Goal: Task Accomplishment & Management: Manage account settings

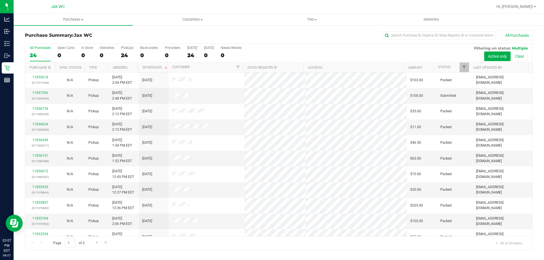
click at [454, 68] on th "Status" at bounding box center [450, 68] width 35 height 10
click at [455, 67] on span at bounding box center [454, 67] width 5 height 5
click at [44, 128] on link "11856843" at bounding box center [40, 127] width 16 height 4
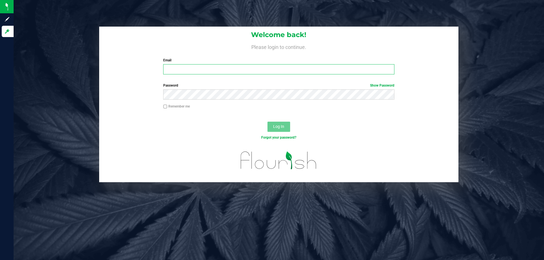
click at [226, 71] on input "Email" at bounding box center [278, 69] width 231 height 10
type input "Lprice-palacio@liveparallel.com"
click at [267, 122] on button "Log In" at bounding box center [278, 127] width 23 height 10
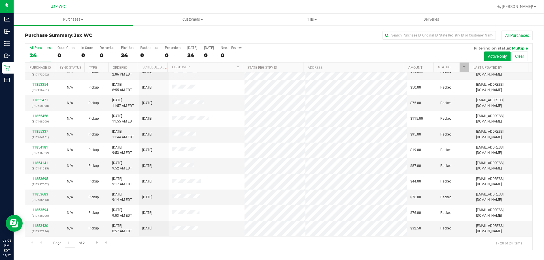
scroll to position [8, 0]
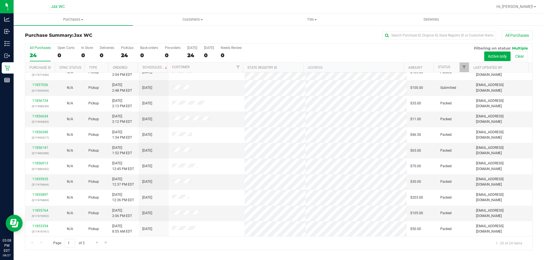
click at [454, 64] on th "Status" at bounding box center [450, 68] width 35 height 10
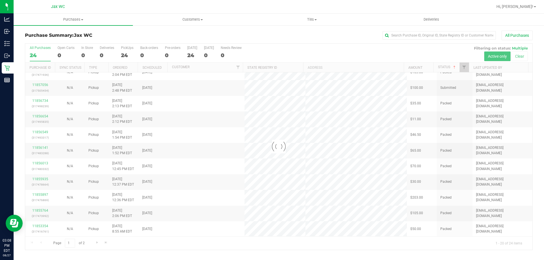
scroll to position [0, 0]
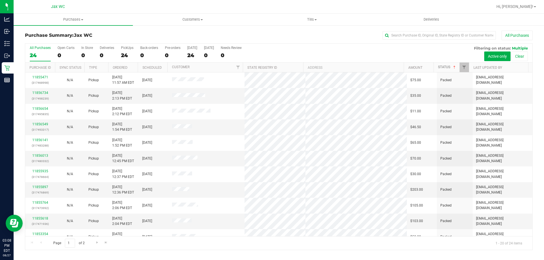
click at [455, 68] on span at bounding box center [454, 67] width 5 height 5
click at [42, 127] on link "11856843" at bounding box center [40, 127] width 16 height 4
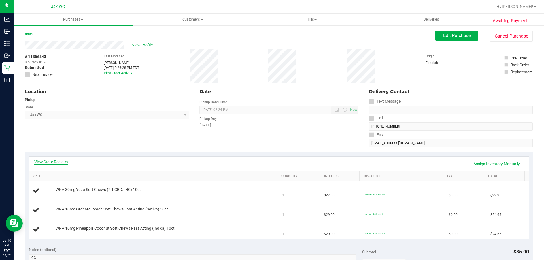
click at [43, 161] on link "View State Registry" at bounding box center [51, 162] width 34 height 6
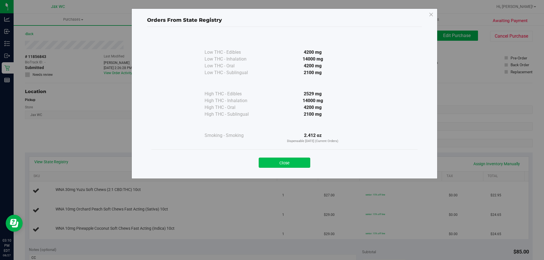
click at [287, 164] on button "Close" at bounding box center [285, 163] width 52 height 10
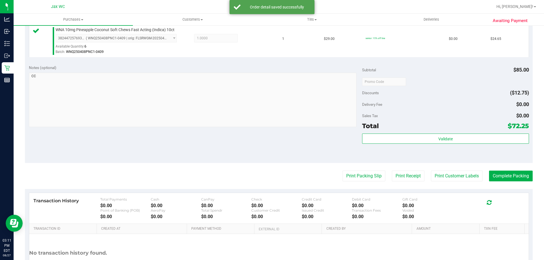
scroll to position [227, 0]
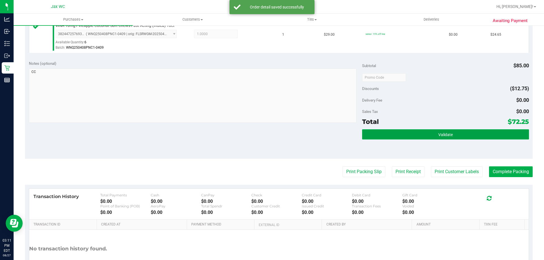
click at [457, 133] on button "Validate" at bounding box center [445, 134] width 166 height 10
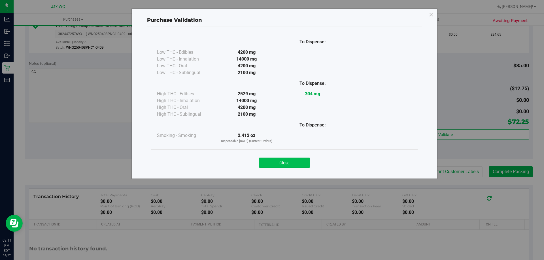
click at [280, 163] on button "Close" at bounding box center [285, 163] width 52 height 10
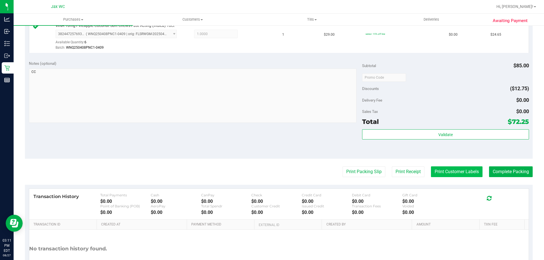
click at [438, 172] on button "Print Customer Labels" at bounding box center [457, 171] width 52 height 11
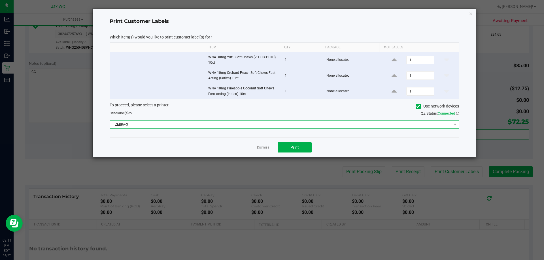
click at [163, 124] on span "ZEBRA-3" at bounding box center [280, 125] width 341 height 8
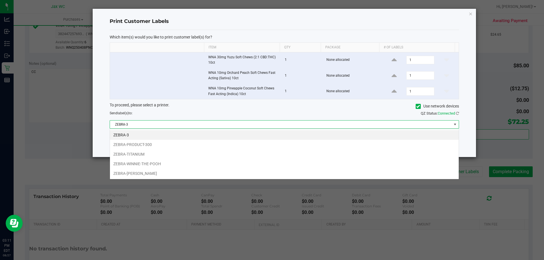
scroll to position [8, 349]
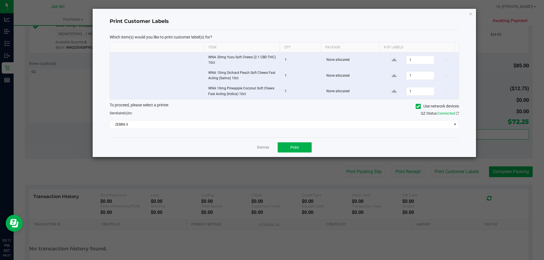
click at [111, 88] on td at bounding box center [157, 91] width 95 height 15
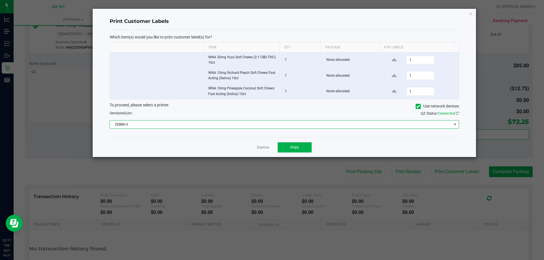
drag, startPoint x: 349, startPoint y: 127, endPoint x: 271, endPoint y: 146, distance: 80.2
drag, startPoint x: 271, startPoint y: 146, endPoint x: 261, endPoint y: 145, distance: 10.0
click at [261, 145] on app-cancel-button "Dismiss" at bounding box center [263, 148] width 12 height 6
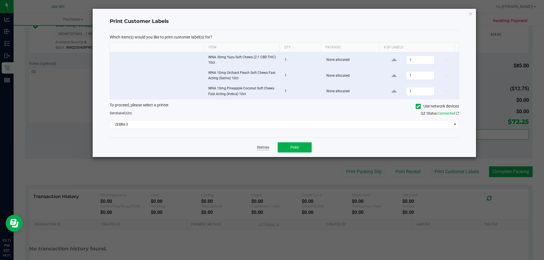
click at [262, 145] on link "Dismiss" at bounding box center [263, 147] width 12 height 5
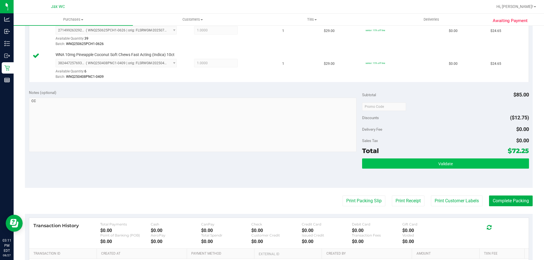
scroll to position [198, 0]
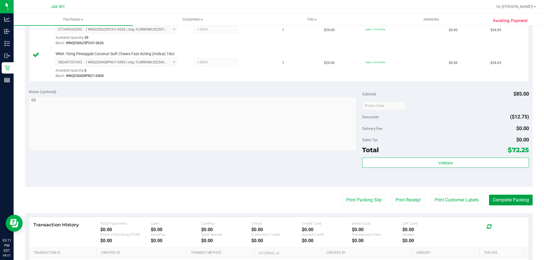
click at [521, 200] on button "Complete Packing" at bounding box center [511, 200] width 44 height 11
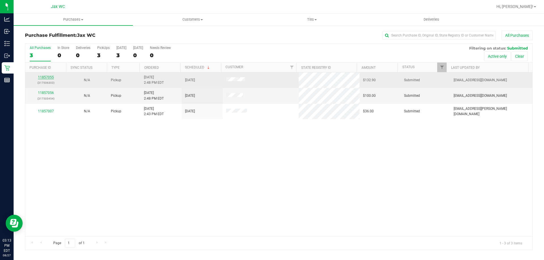
click at [49, 78] on link "11857055" at bounding box center [46, 77] width 16 height 4
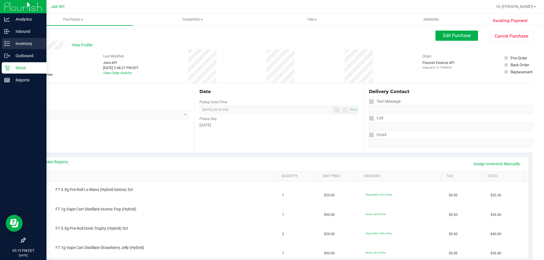
click at [14, 44] on p "Inventory" at bounding box center [27, 43] width 34 height 7
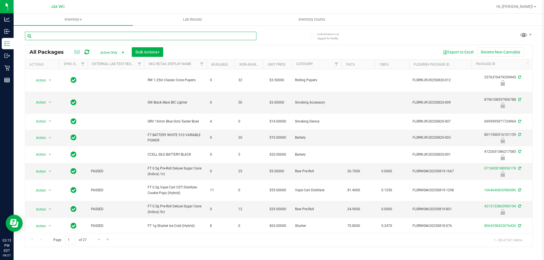
click at [85, 35] on input "text" at bounding box center [140, 36] width 231 height 8
type input "3276746815173771"
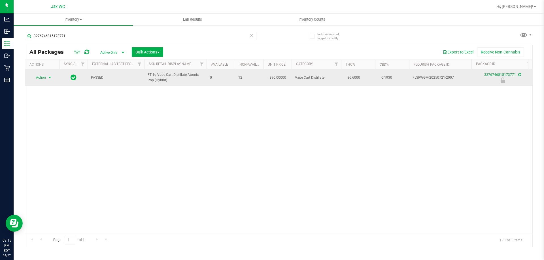
click at [40, 75] on span "Action" at bounding box center [38, 78] width 15 height 8
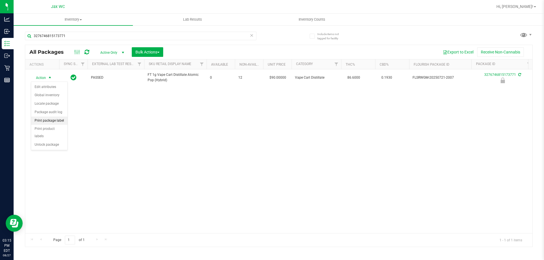
click at [57, 121] on li "Print package label" at bounding box center [49, 121] width 36 height 8
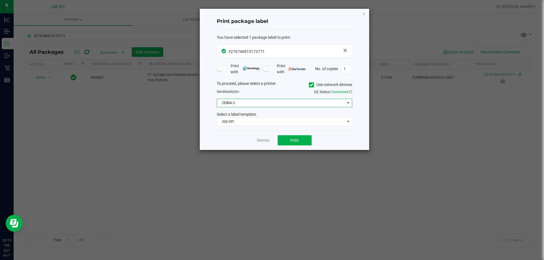
click at [292, 103] on span "ZEBRA-3" at bounding box center [281, 103] width 128 height 8
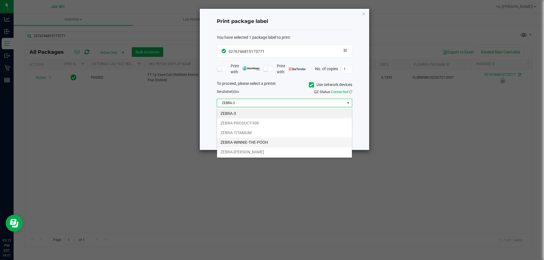
scroll to position [8, 135]
click at [253, 144] on li "ZEBRA-WINNIE-THE-POOH" at bounding box center [284, 143] width 135 height 10
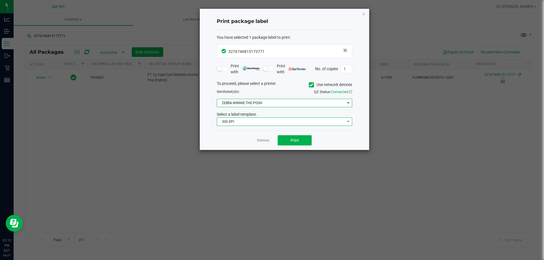
click at [269, 119] on span "300 DPI" at bounding box center [281, 122] width 128 height 8
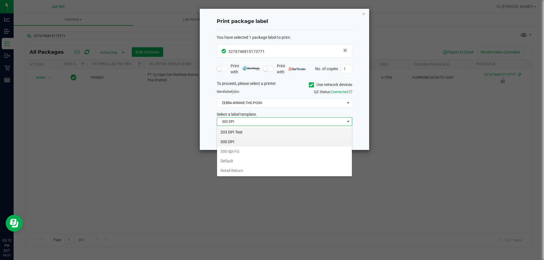
click at [256, 130] on li "203 DPI Test" at bounding box center [284, 132] width 135 height 10
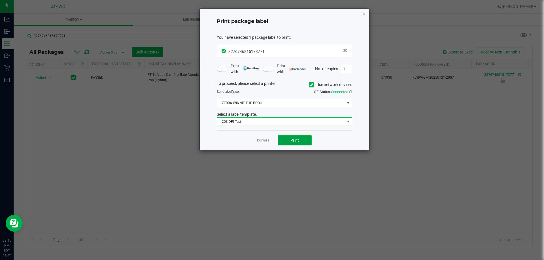
click at [288, 140] on button "Print" at bounding box center [294, 140] width 34 height 10
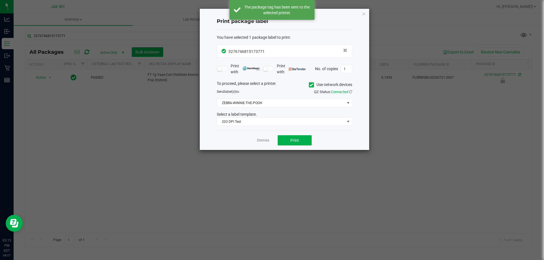
click at [265, 139] on link "Dismiss" at bounding box center [263, 140] width 12 height 5
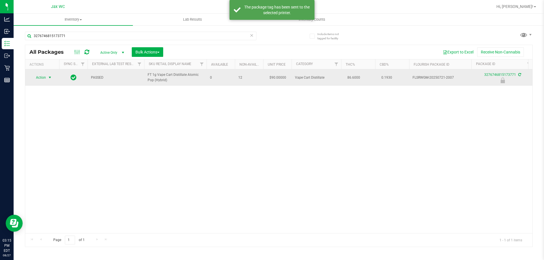
drag, startPoint x: 39, startPoint y: 77, endPoint x: 41, endPoint y: 79, distance: 2.9
click at [40, 77] on span "Action" at bounding box center [38, 78] width 15 height 8
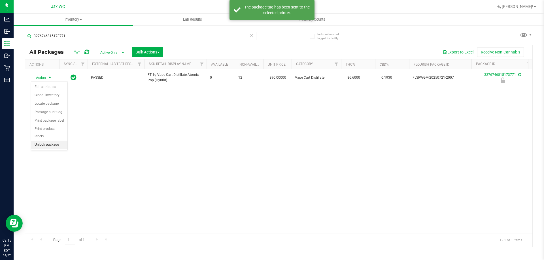
click at [55, 141] on li "Unlock package" at bounding box center [49, 145] width 36 height 8
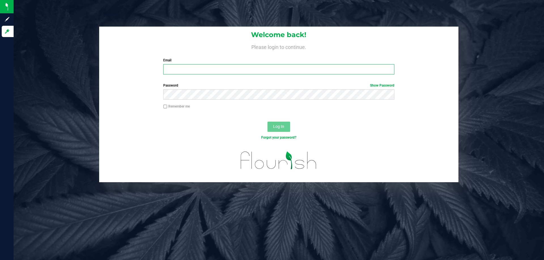
click at [201, 69] on input "Email" at bounding box center [278, 69] width 231 height 10
type input "[EMAIL_ADDRESS][PERSON_NAME][DOMAIN_NAME]"
click at [210, 100] on div "Password Show Password" at bounding box center [278, 93] width 359 height 21
click at [267, 122] on button "Log In" at bounding box center [278, 127] width 23 height 10
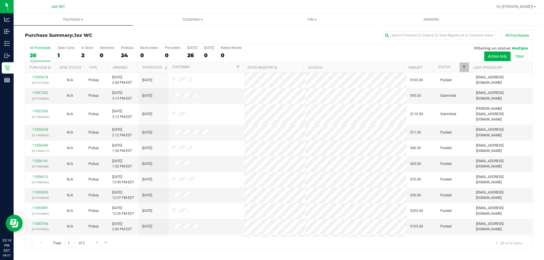
click at [452, 67] on th "Status" at bounding box center [450, 68] width 35 height 10
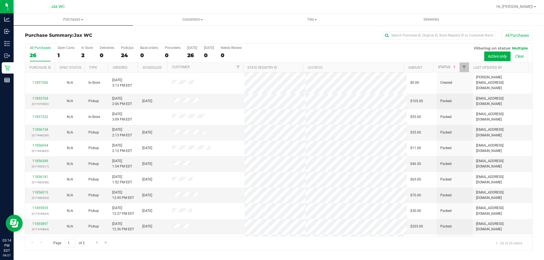
click at [454, 65] on span at bounding box center [454, 67] width 5 height 5
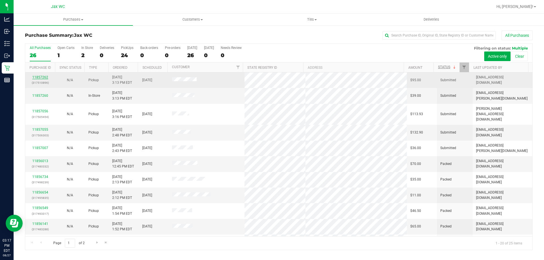
click at [44, 78] on link "11857262" at bounding box center [40, 77] width 16 height 4
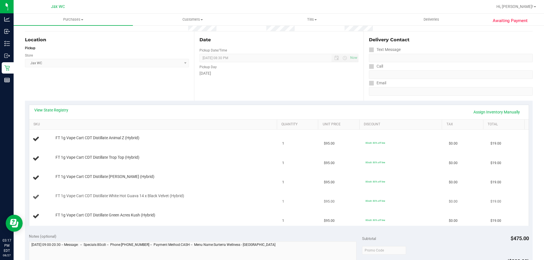
scroll to position [85, 0]
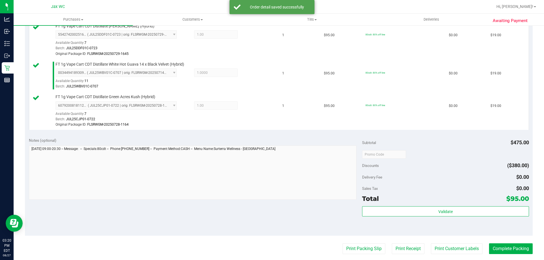
scroll to position [283, 0]
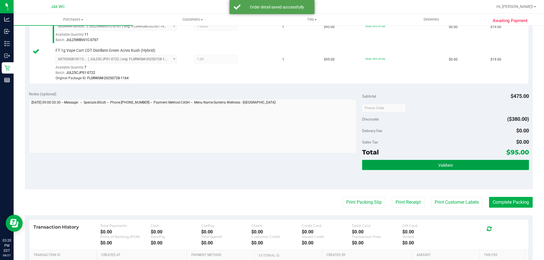
click at [452, 163] on button "Validate" at bounding box center [445, 165] width 166 height 10
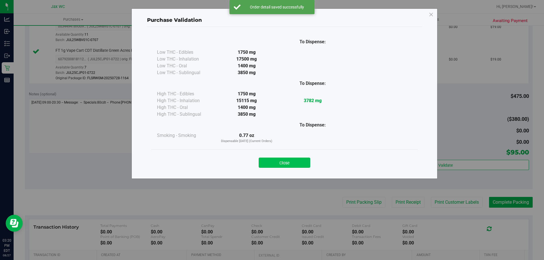
click at [288, 162] on button "Close" at bounding box center [285, 163] width 52 height 10
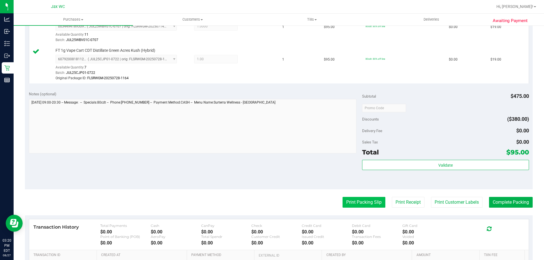
click at [369, 203] on button "Print Packing Slip" at bounding box center [363, 202] width 43 height 11
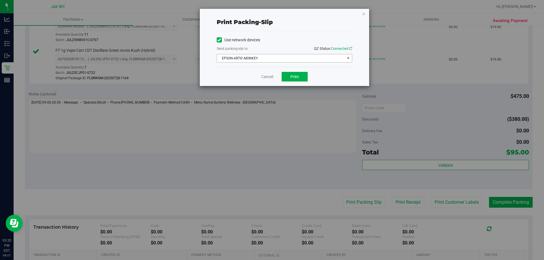
click at [285, 56] on span "EPSON-ARTIC-MONKEY" at bounding box center [281, 58] width 128 height 8
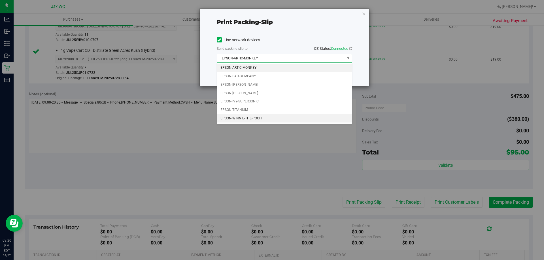
click at [272, 118] on li "EPSON-WINNIE-THE-POOH" at bounding box center [284, 118] width 135 height 8
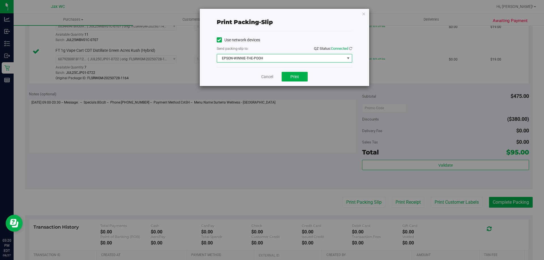
click at [270, 58] on span "EPSON-WINNIE-THE-POOH" at bounding box center [281, 58] width 128 height 8
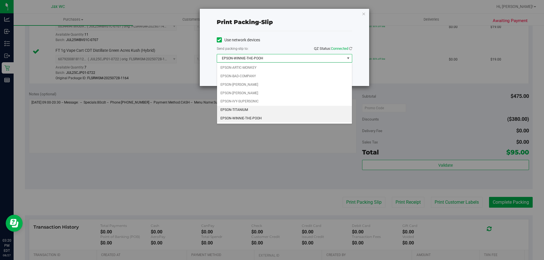
click at [244, 106] on li "EPSON-TITANIUM" at bounding box center [284, 110] width 135 height 8
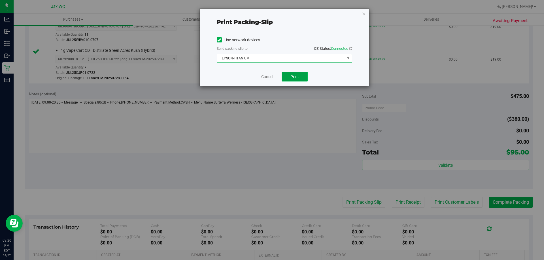
click at [289, 75] on button "Print" at bounding box center [294, 77] width 26 height 10
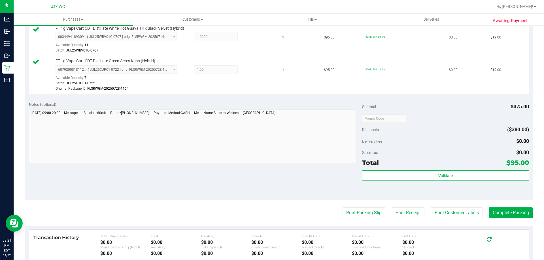
scroll to position [340, 0]
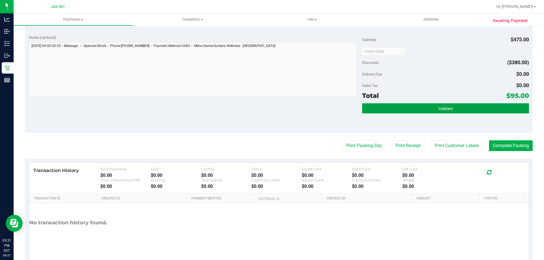
click at [501, 107] on button "Validate" at bounding box center [445, 108] width 166 height 10
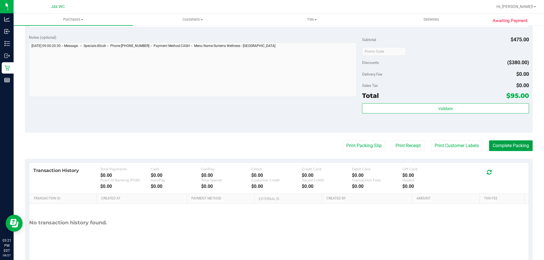
click at [492, 142] on button "Complete Packing" at bounding box center [511, 145] width 44 height 11
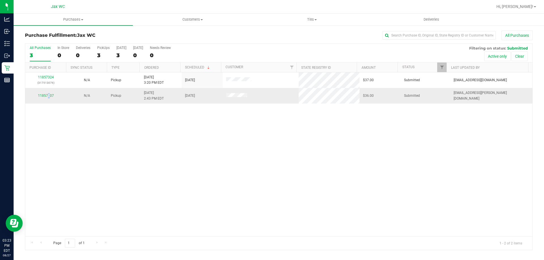
drag, startPoint x: 0, startPoint y: 111, endPoint x: 49, endPoint y: 92, distance: 52.3
click at [49, 92] on td "11857007" at bounding box center [45, 95] width 41 height 15
click at [49, 96] on link "11857007" at bounding box center [46, 96] width 16 height 4
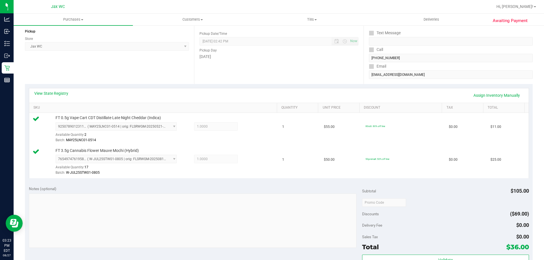
scroll to position [236, 0]
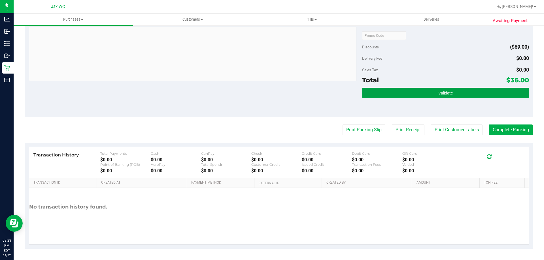
click at [494, 92] on button "Validate" at bounding box center [445, 93] width 166 height 10
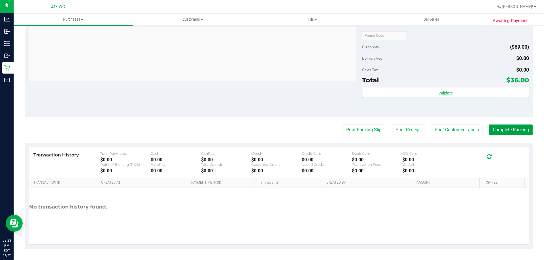
click at [496, 131] on button "Complete Packing" at bounding box center [511, 130] width 44 height 11
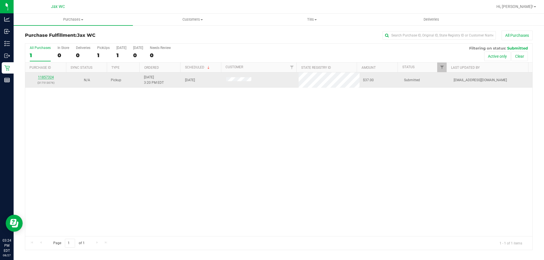
click at [48, 78] on link "11857324" at bounding box center [46, 77] width 16 height 4
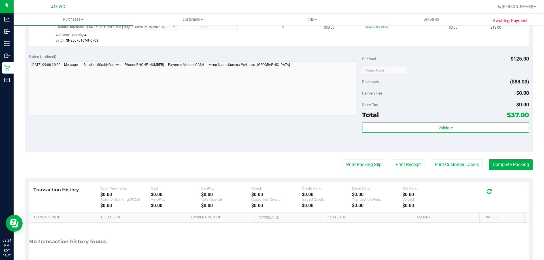
scroll to position [227, 0]
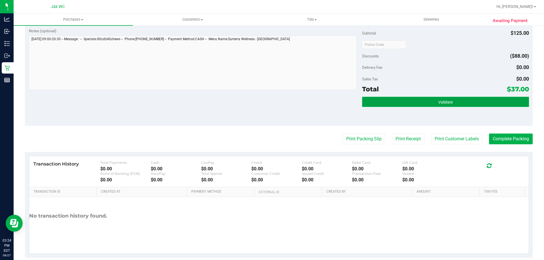
click at [419, 104] on button "Validate" at bounding box center [445, 102] width 166 height 10
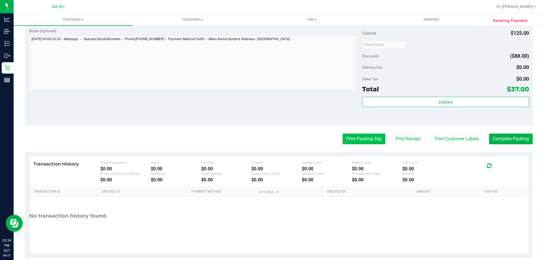
click at [366, 141] on button "Print Packing Slip" at bounding box center [363, 139] width 43 height 11
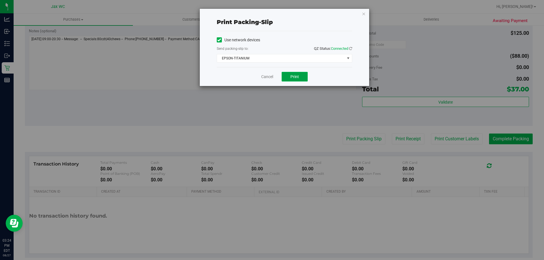
click at [294, 75] on span "Print" at bounding box center [294, 76] width 8 height 5
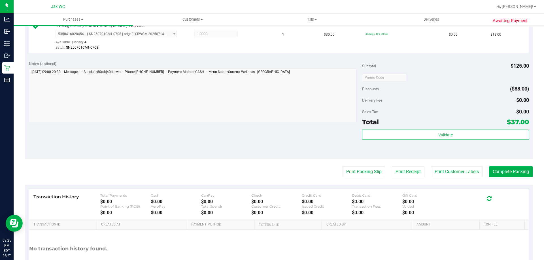
scroll to position [236, 0]
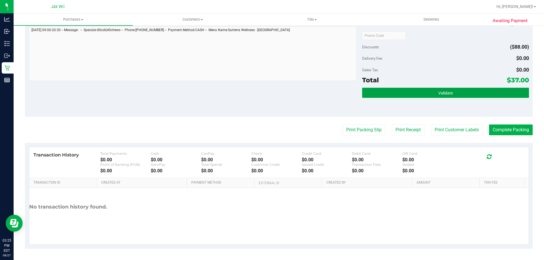
click at [488, 91] on button "Validate" at bounding box center [445, 93] width 166 height 10
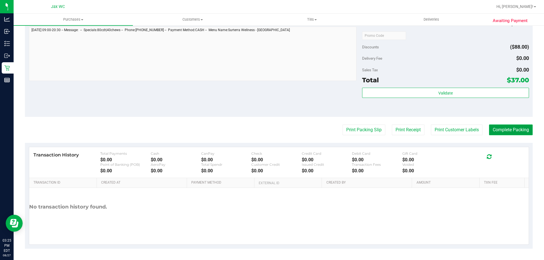
click at [512, 129] on button "Complete Packing" at bounding box center [511, 130] width 44 height 11
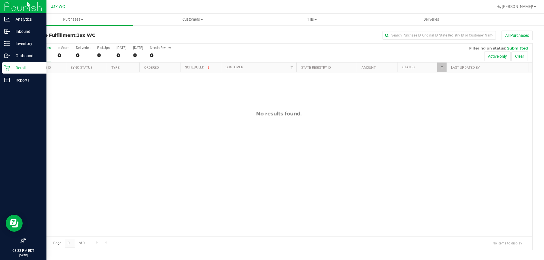
click at [19, 68] on p "Retail" at bounding box center [27, 68] width 34 height 7
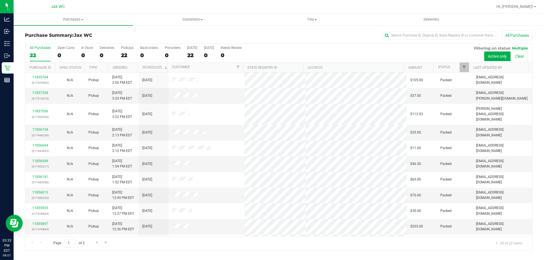
click at [454, 64] on th "Status" at bounding box center [450, 68] width 35 height 10
click at [454, 68] on span at bounding box center [454, 67] width 5 height 5
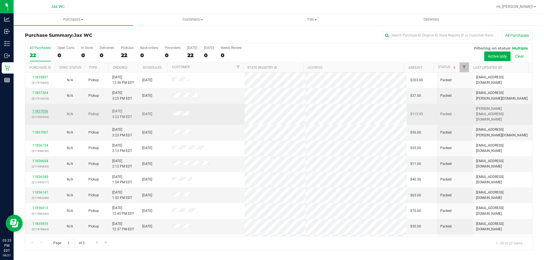
click at [45, 109] on link "11857056" at bounding box center [40, 111] width 16 height 4
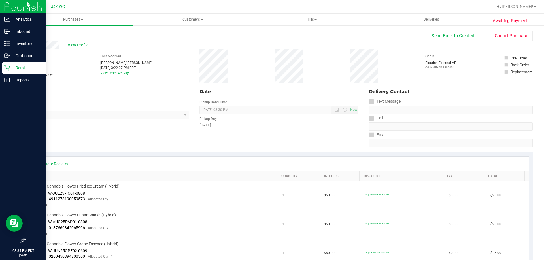
click at [8, 67] on icon at bounding box center [7, 68] width 6 height 6
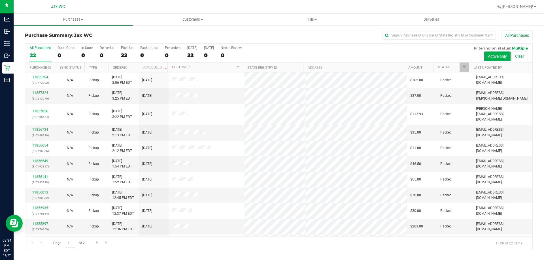
click at [454, 66] on th "Status" at bounding box center [450, 68] width 35 height 10
click at [454, 67] on span at bounding box center [454, 67] width 5 height 5
click at [123, 33] on h3 "Purchase Summary: Jax WC" at bounding box center [109, 35] width 169 height 5
click at [171, 27] on div "Purchase Summary: Jax WC All Purchases All Purchases 22 Open Carts 0 In Store 0…" at bounding box center [279, 140] width 530 height 231
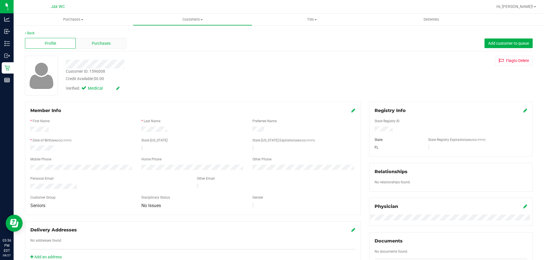
click at [102, 41] on span "Purchases" at bounding box center [101, 43] width 19 height 6
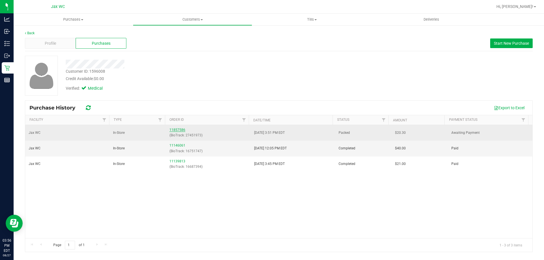
click at [174, 131] on link "11857586" at bounding box center [177, 130] width 16 height 4
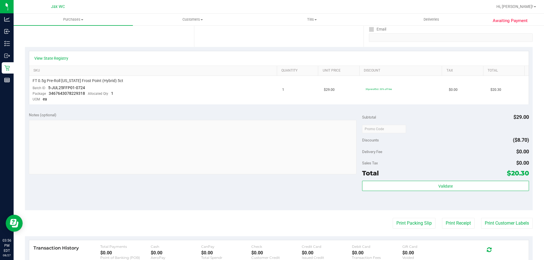
scroll to position [201, 0]
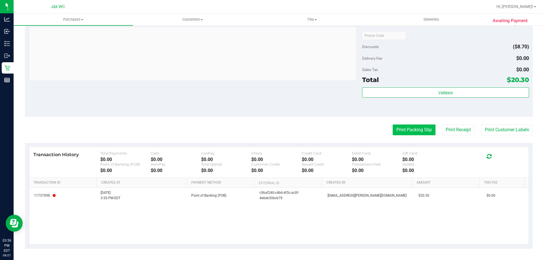
click at [426, 129] on button "Print Packing Slip" at bounding box center [413, 130] width 43 height 11
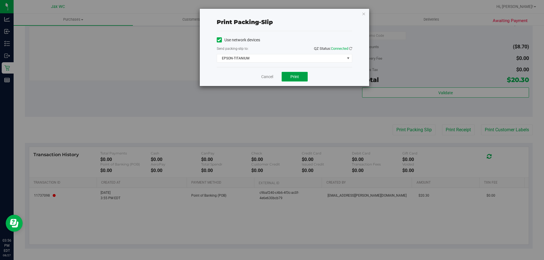
click at [296, 73] on button "Print" at bounding box center [294, 77] width 26 height 10
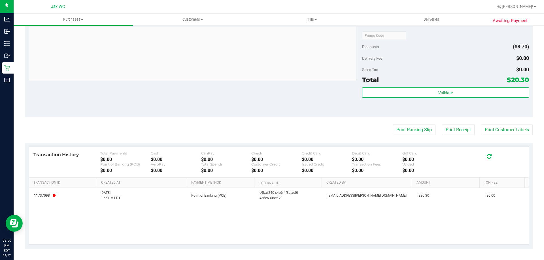
click at [432, 86] on div "Subtotal $29.00 Discounts ($8.70) Delivery Fee $0.00 Sales Tax $0.00 Total $20.…" at bounding box center [445, 66] width 166 height 94
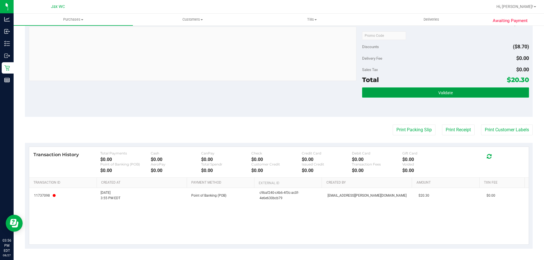
click at [430, 88] on button "Validate" at bounding box center [445, 92] width 166 height 10
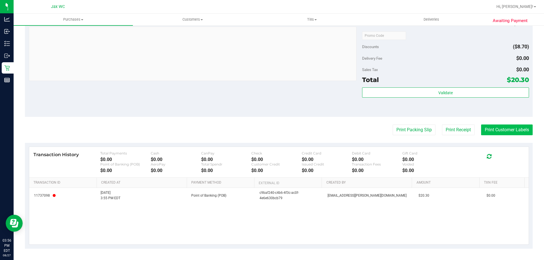
click at [502, 128] on button "Print Customer Labels" at bounding box center [507, 130] width 52 height 11
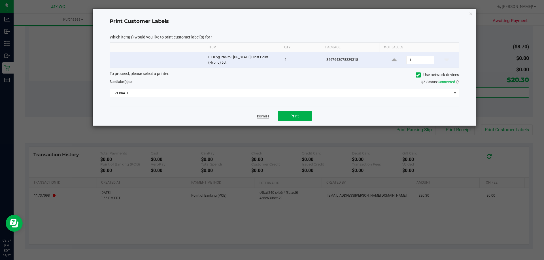
click at [264, 117] on link "Dismiss" at bounding box center [263, 116] width 12 height 5
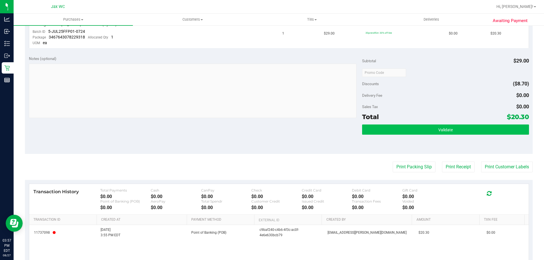
scroll to position [116, 0]
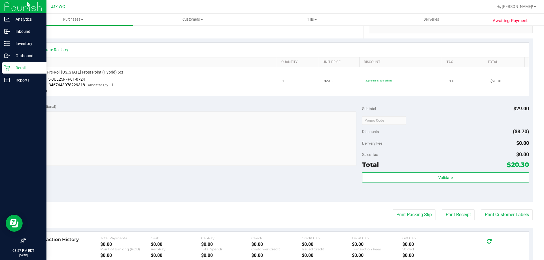
click at [11, 69] on p "Retail" at bounding box center [27, 68] width 34 height 7
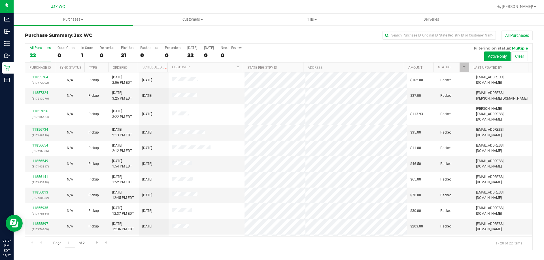
click at [452, 68] on th "Status" at bounding box center [450, 68] width 35 height 10
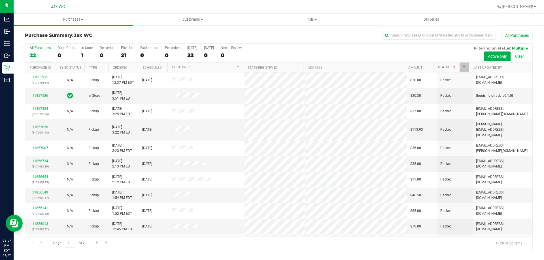
click at [456, 67] on span at bounding box center [454, 67] width 5 height 5
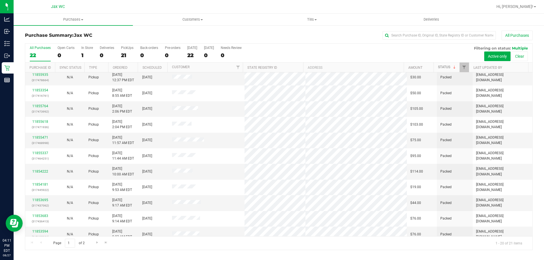
scroll to position [150, 0]
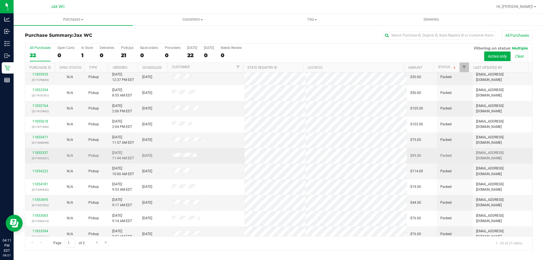
click at [43, 150] on div "11855337 (317464251)" at bounding box center [40, 155] width 23 height 11
click at [44, 151] on link "11855337" at bounding box center [40, 153] width 16 height 4
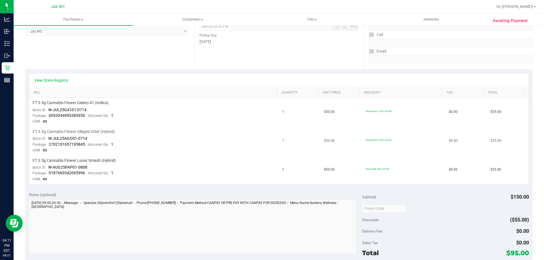
scroll to position [85, 0]
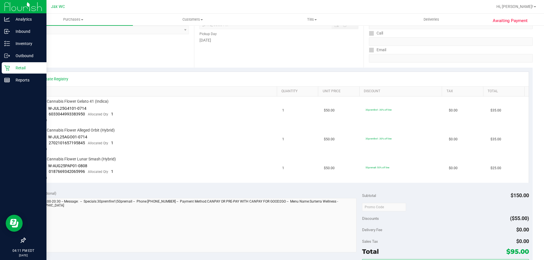
click at [9, 70] on icon at bounding box center [7, 68] width 6 height 6
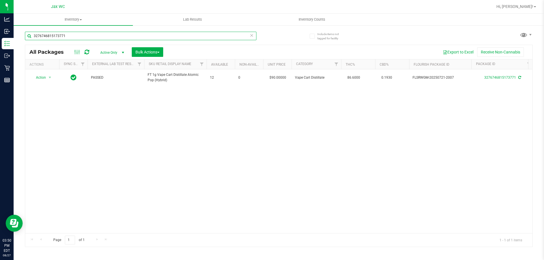
click at [68, 34] on input "3276746815173771" at bounding box center [140, 36] width 231 height 8
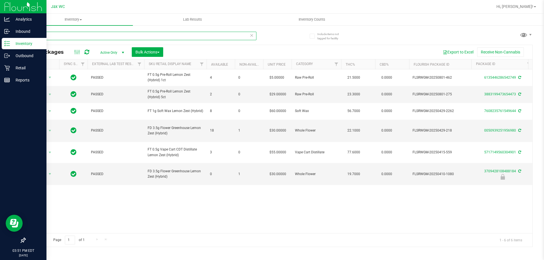
type input "lmz"
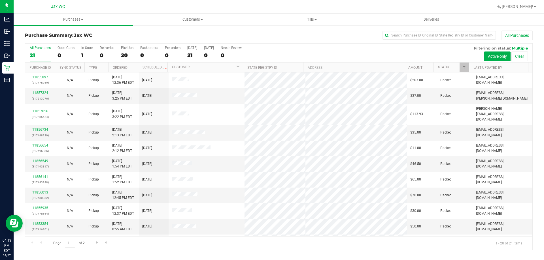
click at [454, 68] on th "Status" at bounding box center [450, 68] width 35 height 10
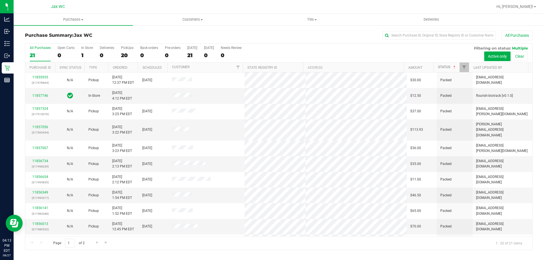
click at [455, 67] on span at bounding box center [454, 67] width 5 height 5
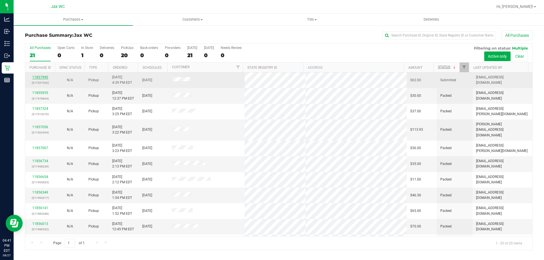
click at [45, 78] on link "11857990" at bounding box center [40, 77] width 16 height 4
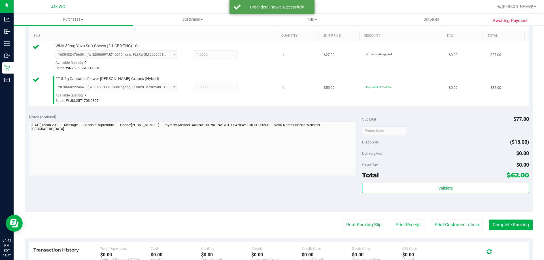
scroll to position [142, 0]
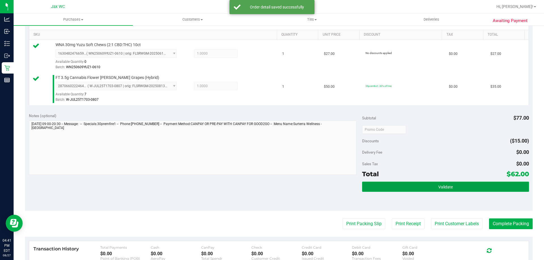
drag, startPoint x: 430, startPoint y: 185, endPoint x: 430, endPoint y: 182, distance: 3.1
click at [432, 185] on button "Validate" at bounding box center [445, 187] width 166 height 10
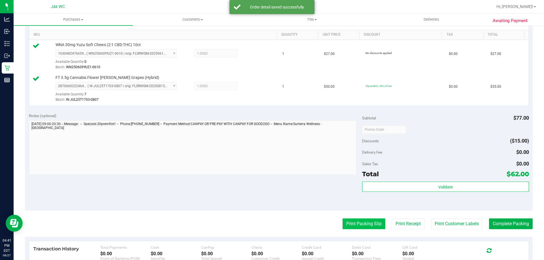
click at [344, 224] on button "Print Packing Slip" at bounding box center [363, 224] width 43 height 11
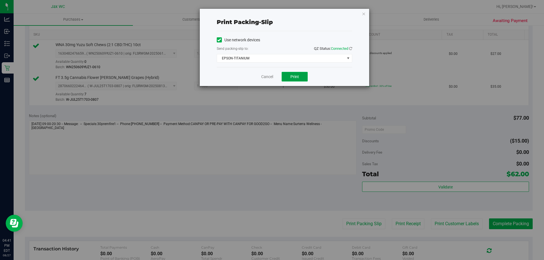
drag, startPoint x: 289, startPoint y: 76, endPoint x: 287, endPoint y: 79, distance: 3.5
click at [289, 76] on button "Print" at bounding box center [294, 77] width 26 height 10
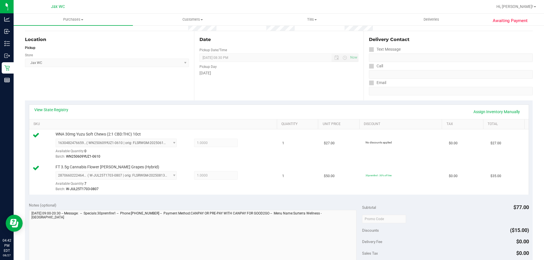
scroll to position [227, 0]
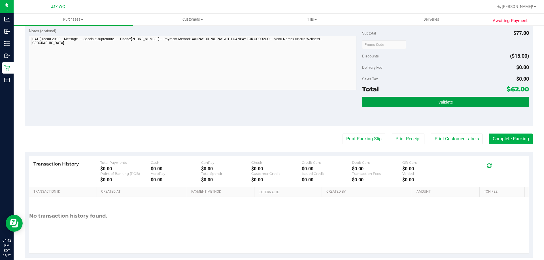
click at [445, 102] on span "Validate" at bounding box center [445, 102] width 14 height 5
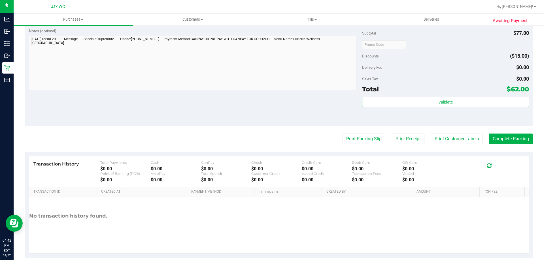
click at [511, 133] on purchase-details "Back Edit Purchase Cancel Purchase View Profile # 11857990 BioTrack ID: - Submi…" at bounding box center [278, 31] width 507 height 454
click at [521, 137] on button "Complete Packing" at bounding box center [511, 139] width 44 height 11
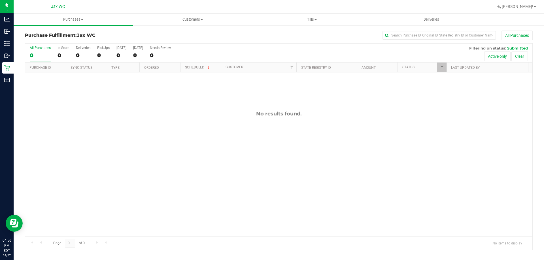
click at [206, 116] on div "No results found." at bounding box center [278, 114] width 507 height 6
click at [281, 42] on div "Purchase Fulfillment: Jax WC All Purchases" at bounding box center [278, 37] width 507 height 12
drag, startPoint x: 33, startPoint y: 68, endPoint x: 352, endPoint y: 137, distance: 326.0
click at [346, 138] on div "No results found." at bounding box center [278, 173] width 507 height 202
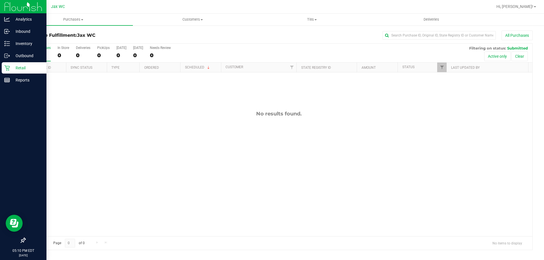
click at [7, 67] on icon at bounding box center [7, 68] width 6 height 6
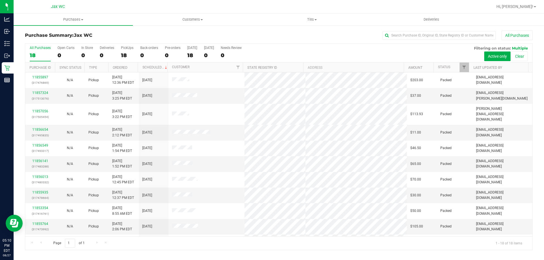
click at [455, 67] on th "Status" at bounding box center [450, 68] width 35 height 10
click at [451, 66] on link "Status" at bounding box center [447, 67] width 19 height 4
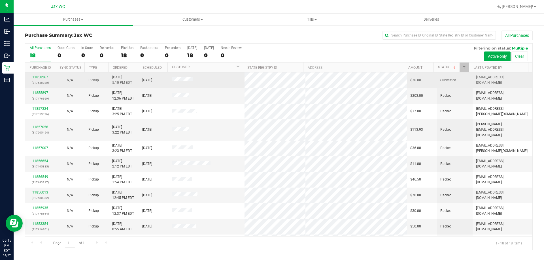
click at [44, 76] on link "11858267" at bounding box center [40, 77] width 16 height 4
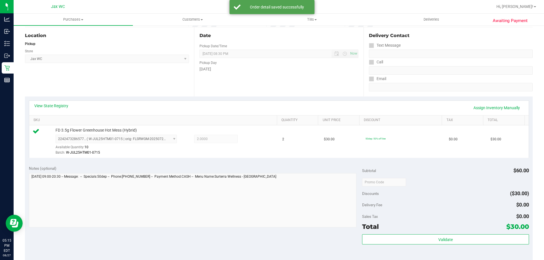
scroll to position [198, 0]
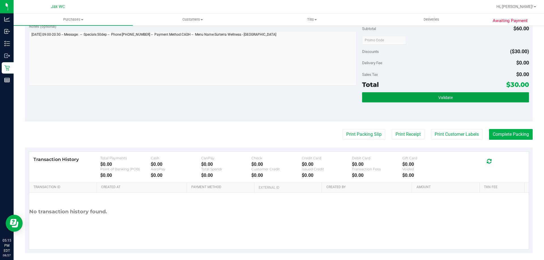
click at [390, 96] on button "Validate" at bounding box center [445, 97] width 166 height 10
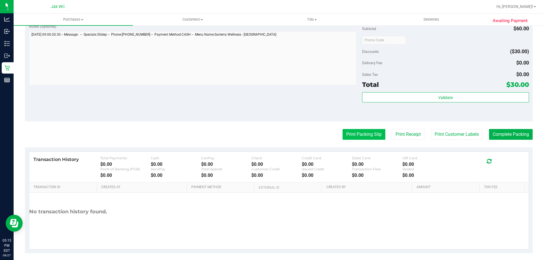
click at [352, 134] on button "Print Packing Slip" at bounding box center [363, 134] width 43 height 11
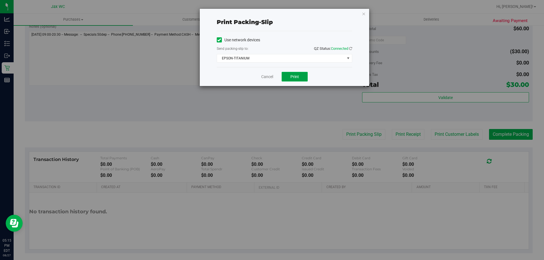
click at [286, 76] on button "Print" at bounding box center [294, 77] width 26 height 10
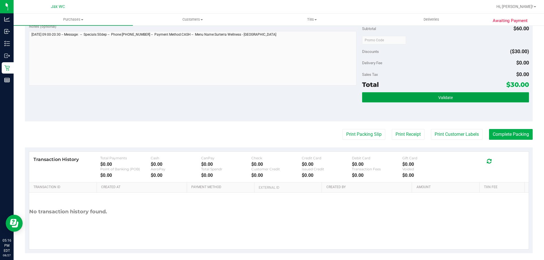
click at [411, 95] on button "Validate" at bounding box center [445, 97] width 166 height 10
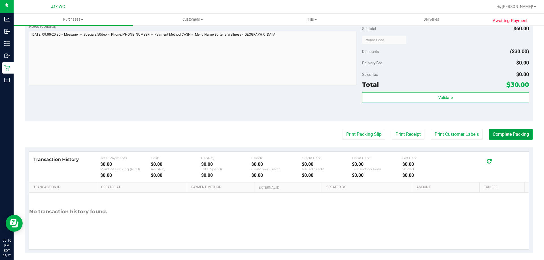
click at [494, 133] on button "Complete Packing" at bounding box center [511, 134] width 44 height 11
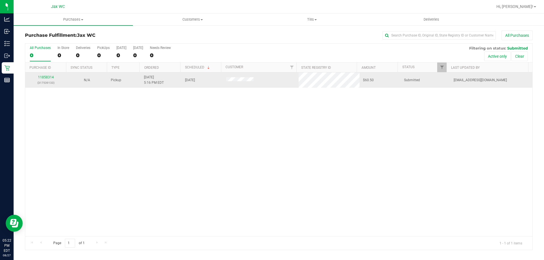
click at [49, 74] on td "11858314 (317539133)" at bounding box center [45, 79] width 41 height 15
click at [49, 77] on link "11858314" at bounding box center [46, 77] width 16 height 4
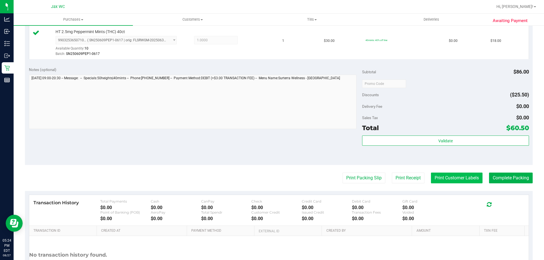
scroll to position [227, 0]
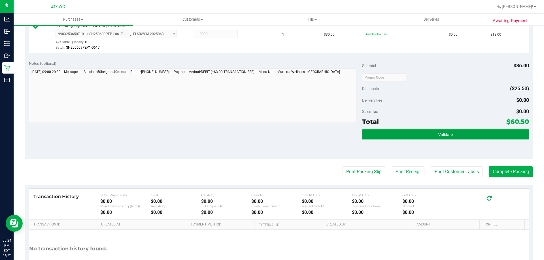
click at [515, 132] on button "Validate" at bounding box center [445, 134] width 166 height 10
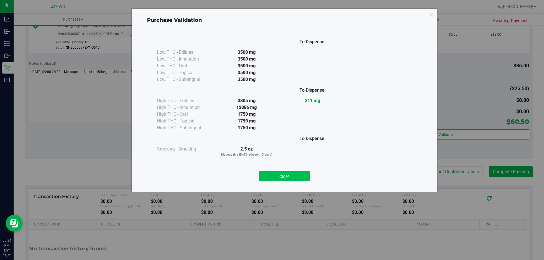
click at [274, 178] on button "Close" at bounding box center [285, 176] width 52 height 10
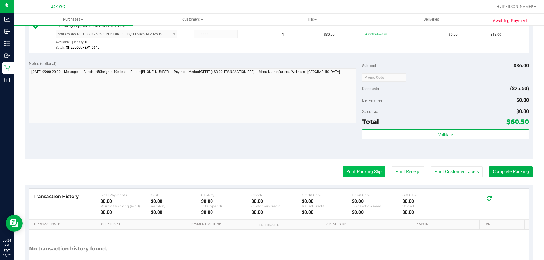
click at [351, 172] on button "Print Packing Slip" at bounding box center [363, 171] width 43 height 11
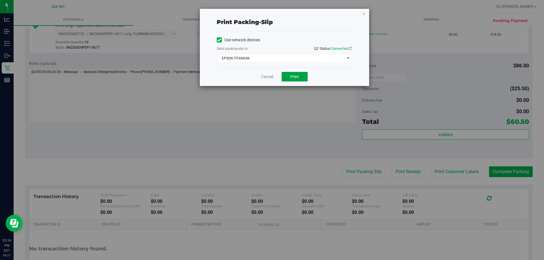
click at [291, 73] on button "Print" at bounding box center [294, 77] width 26 height 10
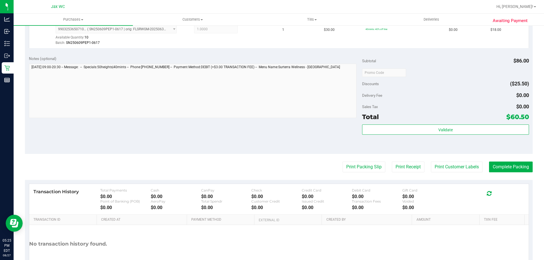
scroll to position [255, 0]
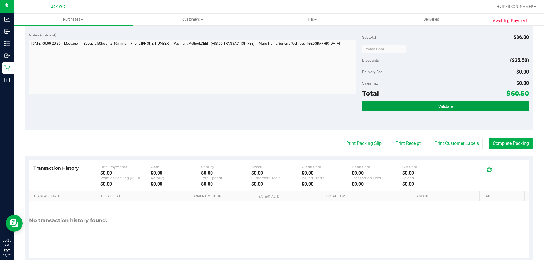
click at [430, 107] on button "Validate" at bounding box center [445, 106] width 166 height 10
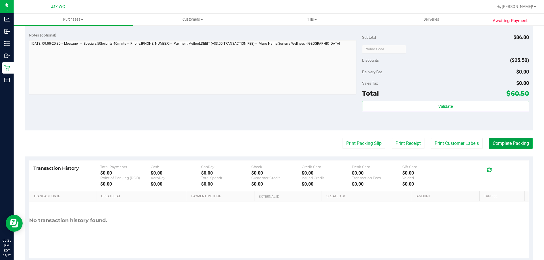
click at [498, 146] on button "Complete Packing" at bounding box center [511, 143] width 44 height 11
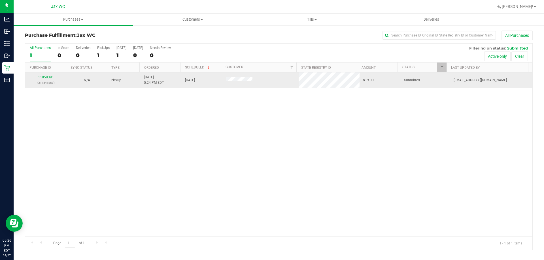
click at [50, 76] on link "11858391" at bounding box center [46, 77] width 16 height 4
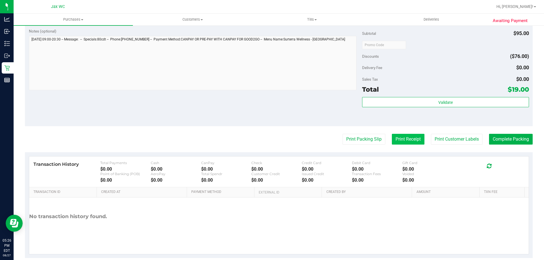
scroll to position [198, 0]
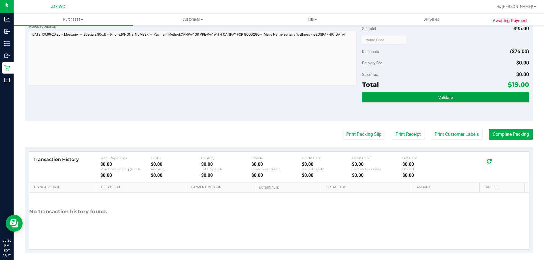
click at [421, 99] on button "Validate" at bounding box center [445, 97] width 166 height 10
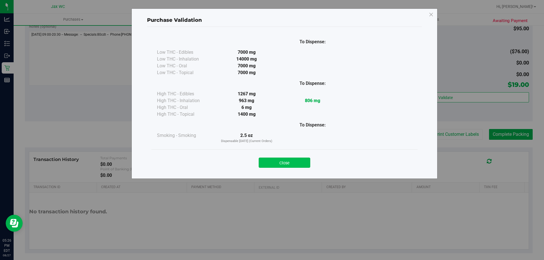
click at [283, 163] on button "Close" at bounding box center [285, 163] width 52 height 10
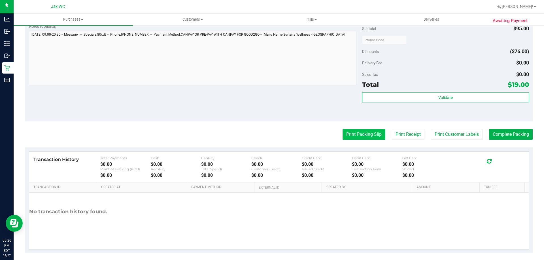
click at [359, 134] on button "Print Packing Slip" at bounding box center [363, 134] width 43 height 11
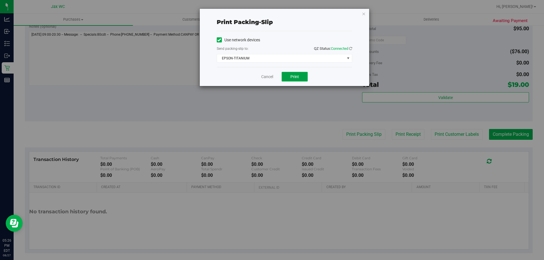
click at [287, 72] on button "Print" at bounding box center [294, 77] width 26 height 10
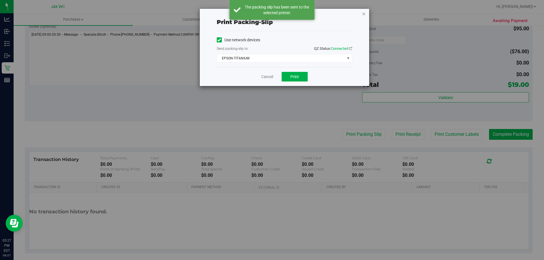
click at [364, 14] on icon "button" at bounding box center [364, 13] width 4 height 7
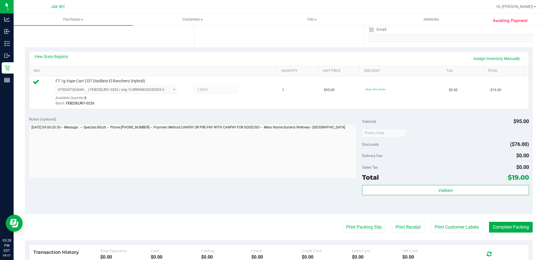
scroll to position [142, 0]
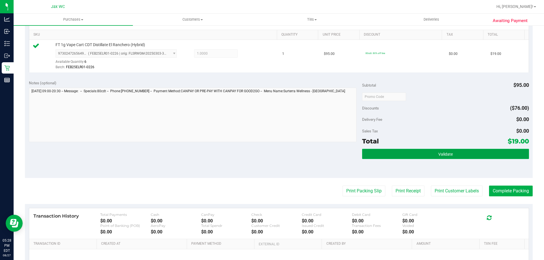
click at [474, 151] on button "Validate" at bounding box center [445, 154] width 166 height 10
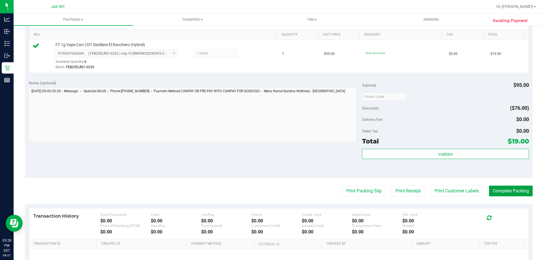
click at [493, 190] on button "Complete Packing" at bounding box center [511, 191] width 44 height 11
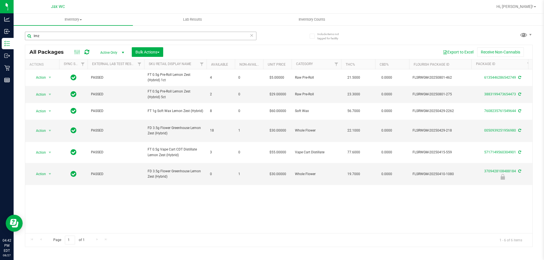
click at [123, 35] on input "lmz" at bounding box center [140, 36] width 231 height 8
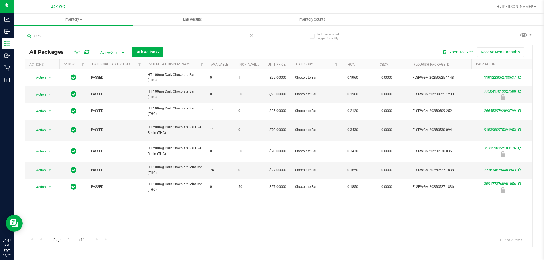
click at [60, 32] on input "dark" at bounding box center [140, 36] width 231 height 8
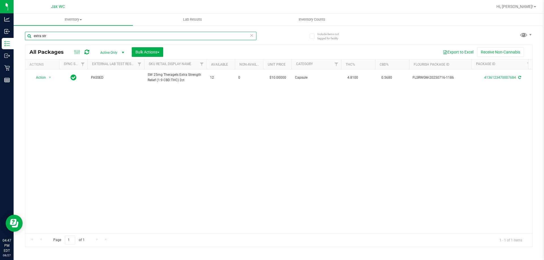
type input "extra str"
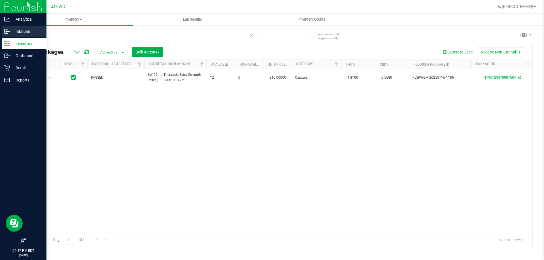
click at [31, 28] on p "Inbound" at bounding box center [27, 31] width 34 height 7
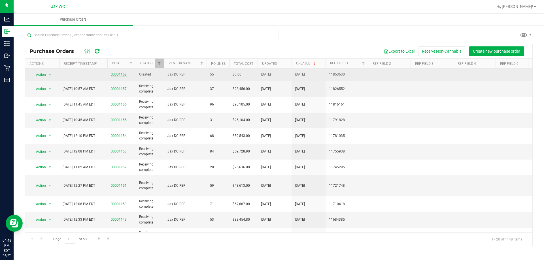
click at [126, 75] on link "00001158" at bounding box center [119, 74] width 16 height 4
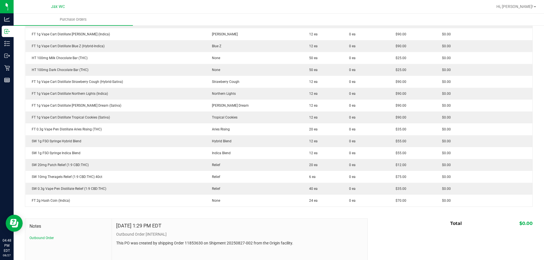
scroll to position [595, 0]
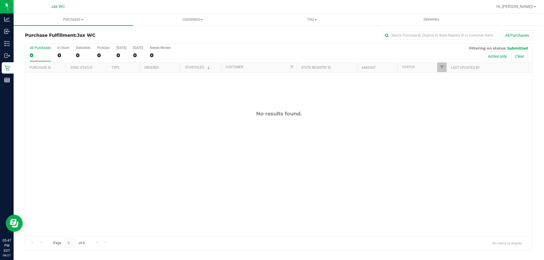
drag, startPoint x: 352, startPoint y: 203, endPoint x: 388, endPoint y: 202, distance: 36.8
click at [356, 201] on div "No results found." at bounding box center [278, 173] width 507 height 202
click at [405, 199] on div "No results found." at bounding box center [278, 173] width 507 height 202
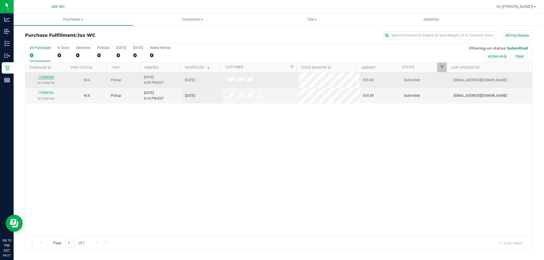
click at [48, 79] on link "11858689" at bounding box center [46, 77] width 16 height 4
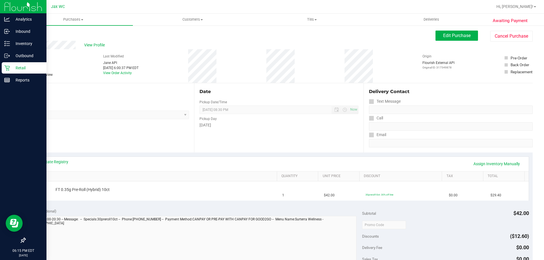
click at [8, 73] on div "Retail" at bounding box center [24, 67] width 45 height 11
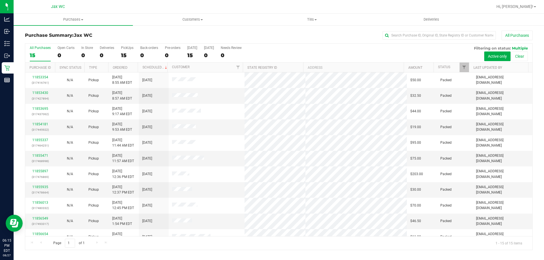
click at [454, 65] on th "Status" at bounding box center [450, 68] width 35 height 10
click at [455, 66] on span at bounding box center [454, 67] width 5 height 5
click at [44, 92] on link "11858766" at bounding box center [40, 93] width 16 height 4
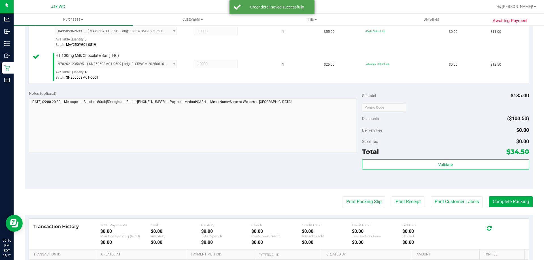
scroll to position [198, 0]
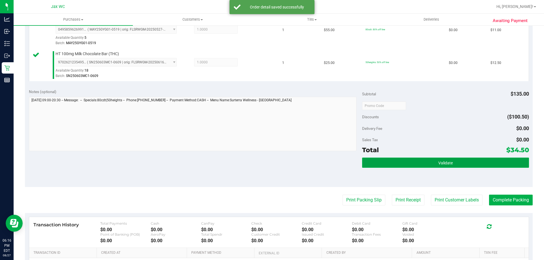
click at [476, 160] on button "Validate" at bounding box center [445, 163] width 166 height 10
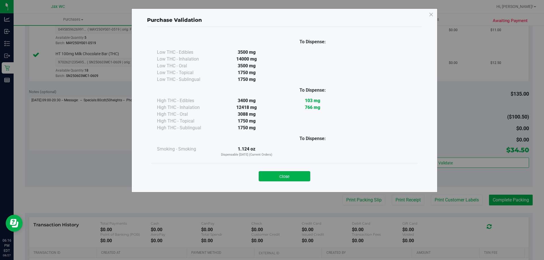
drag, startPoint x: 287, startPoint y: 176, endPoint x: 279, endPoint y: 148, distance: 29.0
click at [287, 176] on button "Close" at bounding box center [285, 176] width 52 height 10
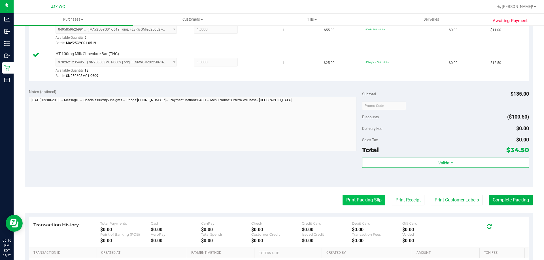
click at [367, 204] on button "Print Packing Slip" at bounding box center [363, 200] width 43 height 11
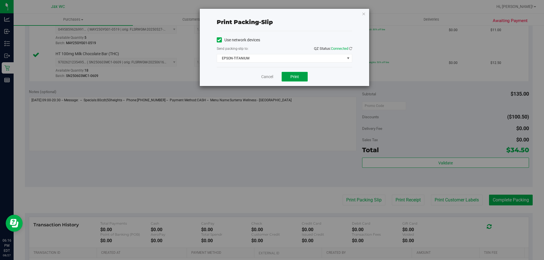
click at [293, 77] on span "Print" at bounding box center [294, 76] width 8 height 5
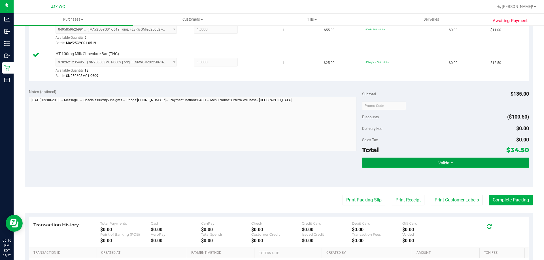
click at [438, 161] on span "Validate" at bounding box center [445, 163] width 14 height 5
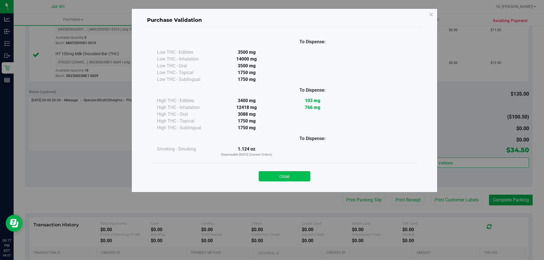
click at [287, 174] on button "Close" at bounding box center [285, 176] width 52 height 10
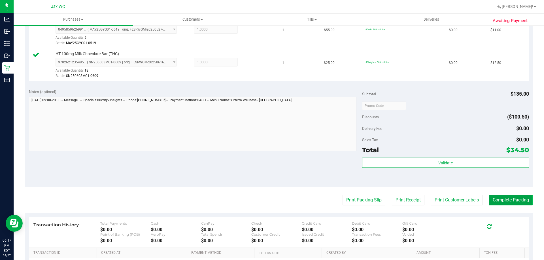
click at [526, 200] on button "Complete Packing" at bounding box center [511, 200] width 44 height 11
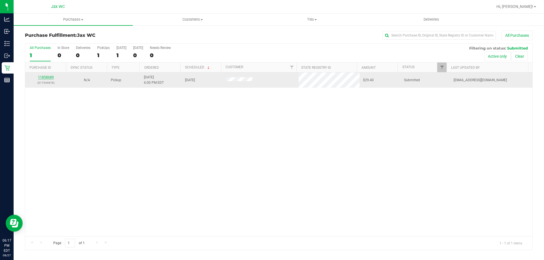
click at [48, 79] on link "11858689" at bounding box center [46, 77] width 16 height 4
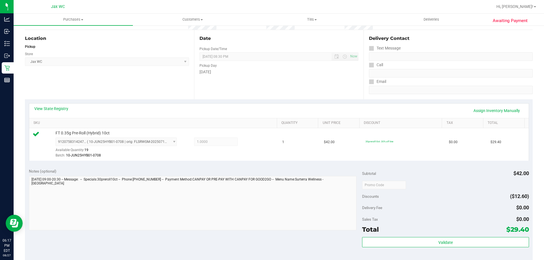
scroll to position [57, 0]
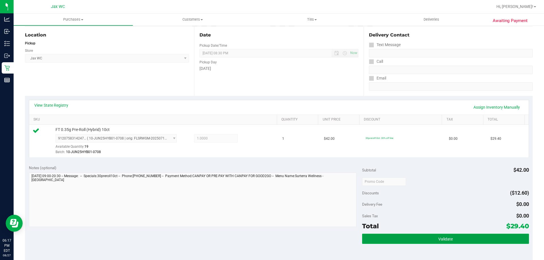
click at [418, 238] on button "Validate" at bounding box center [445, 239] width 166 height 10
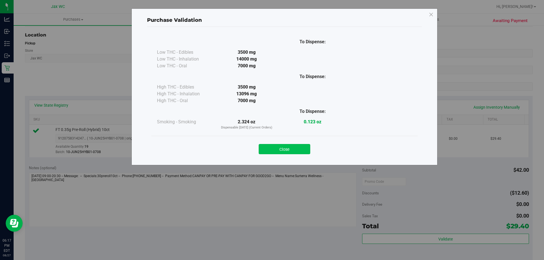
click at [272, 146] on button "Close" at bounding box center [285, 149] width 52 height 10
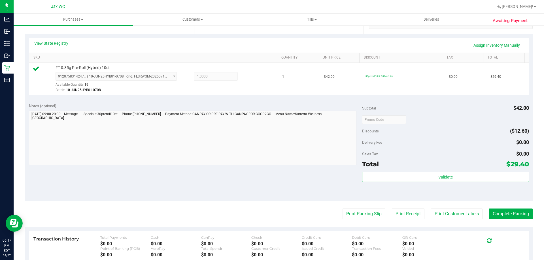
scroll to position [203, 0]
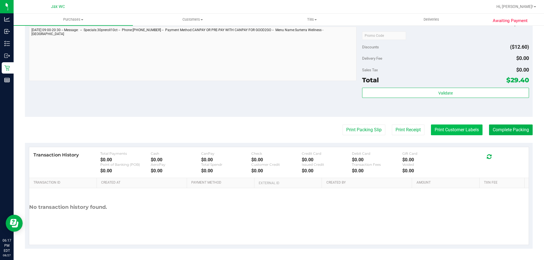
click at [456, 131] on button "Print Customer Labels" at bounding box center [457, 130] width 52 height 11
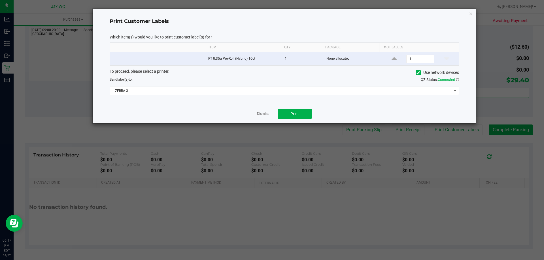
click at [286, 85] on div "To proceed, please select a printer. Use network devices Send label(s) to: QZ S…" at bounding box center [284, 82] width 349 height 27
click at [284, 89] on span "ZEBRA-3" at bounding box center [280, 91] width 341 height 8
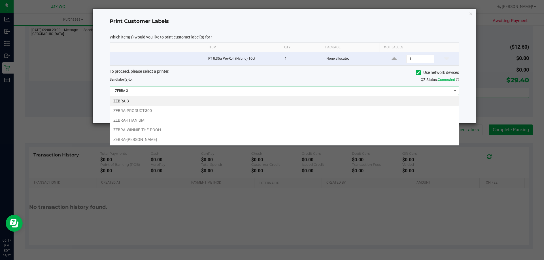
scroll to position [8, 349]
drag, startPoint x: 165, startPoint y: 122, endPoint x: 174, endPoint y: 112, distance: 13.6
click at [165, 121] on li "ZEBRA-TITANIUM" at bounding box center [284, 121] width 349 height 10
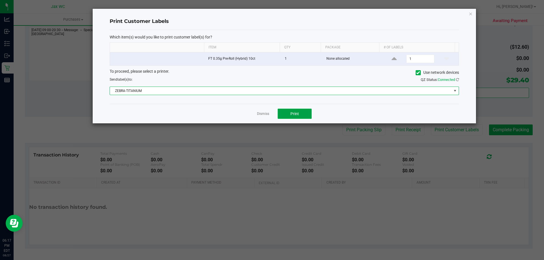
click at [289, 118] on button "Print" at bounding box center [294, 114] width 34 height 10
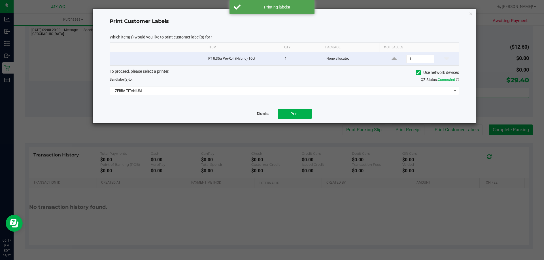
click at [259, 114] on link "Dismiss" at bounding box center [263, 114] width 12 height 5
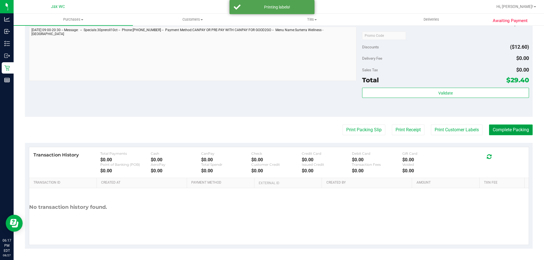
click at [513, 131] on button "Complete Packing" at bounding box center [511, 130] width 44 height 11
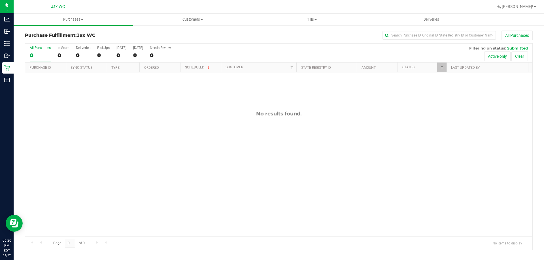
drag, startPoint x: 143, startPoint y: 135, endPoint x: 143, endPoint y: 127, distance: 7.6
click at [144, 133] on div "No results found." at bounding box center [278, 173] width 507 height 202
click at [231, 135] on div "11858918 (317555229) N/A Pickup 8/27/2025 6:26 PM EDT 8/27/2025 $175.00 Submitt…" at bounding box center [278, 154] width 507 height 164
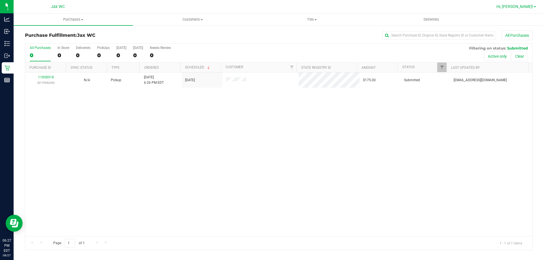
click at [530, 8] on span "Hi, [PERSON_NAME]!" at bounding box center [514, 6] width 37 height 5
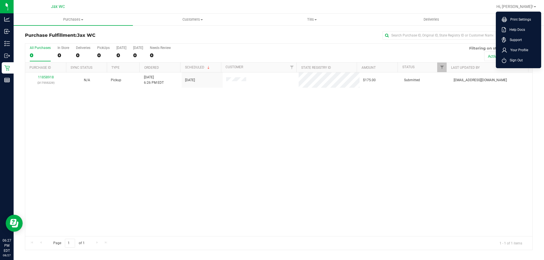
click at [522, 61] on li "Sign Out" at bounding box center [518, 60] width 42 height 10
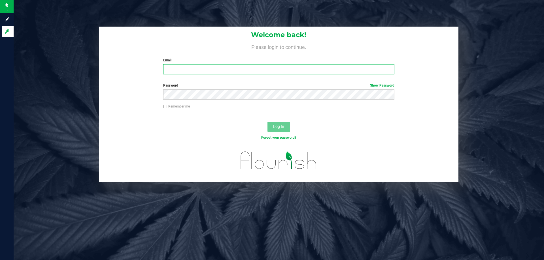
click at [196, 71] on input "Email" at bounding box center [278, 69] width 231 height 10
type input "josmith@liveparallel.com"
click at [267, 122] on button "Log In" at bounding box center [278, 127] width 23 height 10
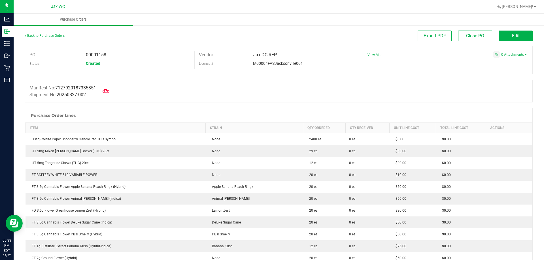
scroll to position [595, 0]
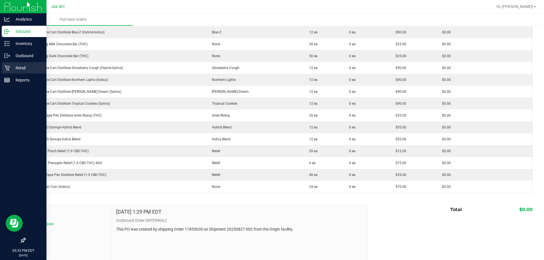
click at [25, 68] on p "Retail" at bounding box center [27, 68] width 34 height 7
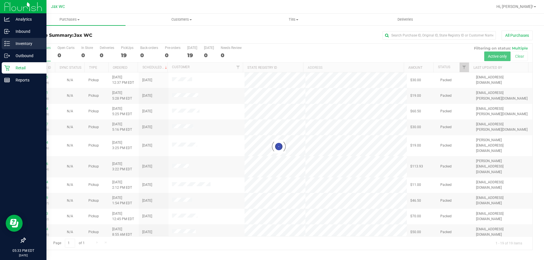
click at [15, 40] on p "Inventory" at bounding box center [27, 43] width 34 height 7
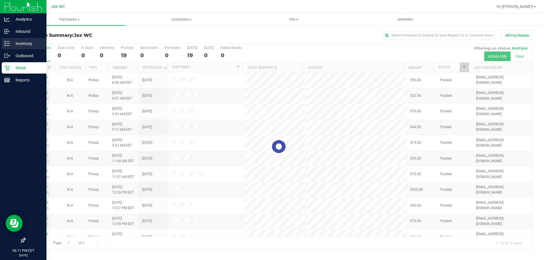
click at [24, 44] on p "Inventory" at bounding box center [27, 43] width 34 height 7
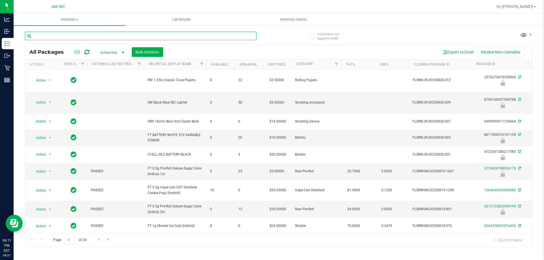
click at [84, 37] on input "text" at bounding box center [140, 36] width 231 height 8
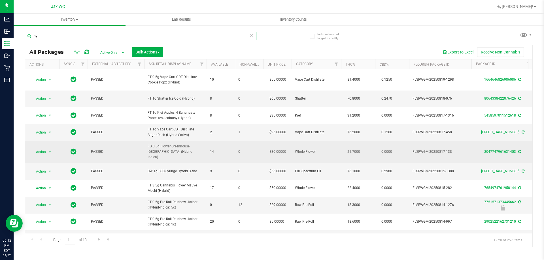
type input "h"
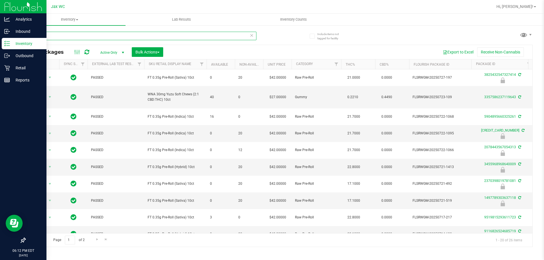
type input "10ct"
